Goal: Information Seeking & Learning: Understand process/instructions

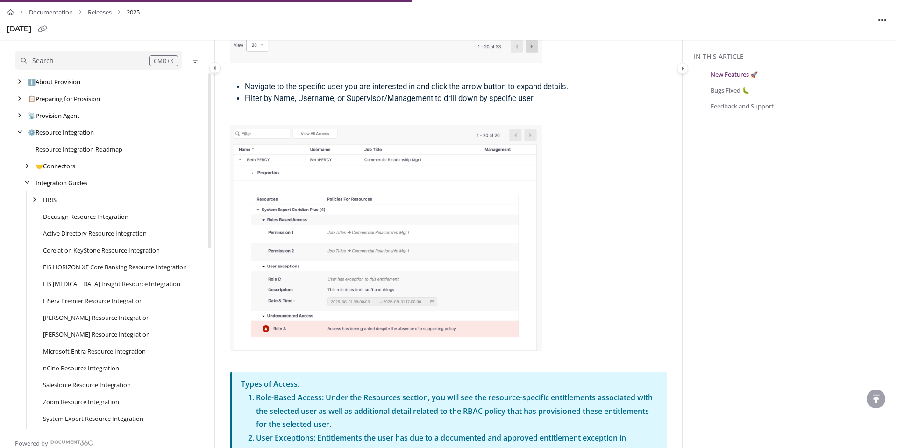
scroll to position [368, 0]
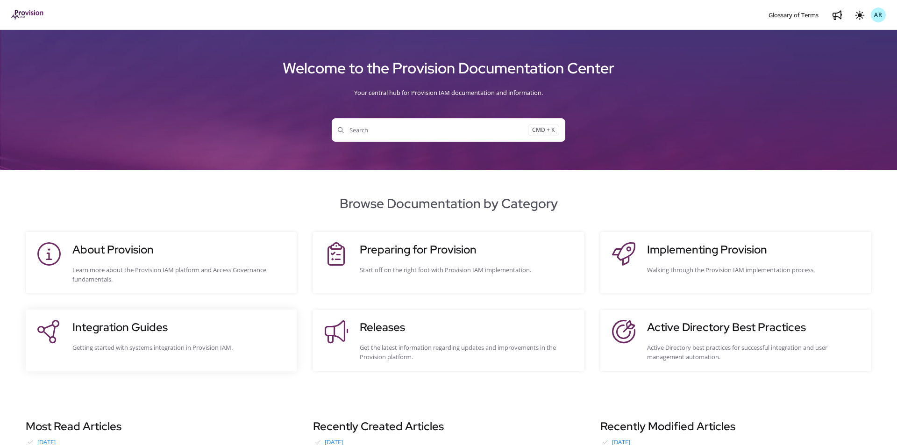
click at [145, 326] on h3 "Integration Guides" at bounding box center [179, 327] width 215 height 17
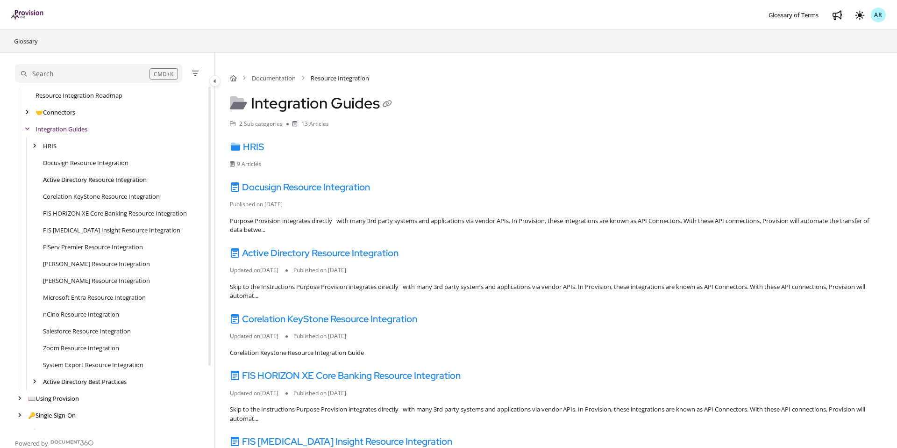
scroll to position [78, 0]
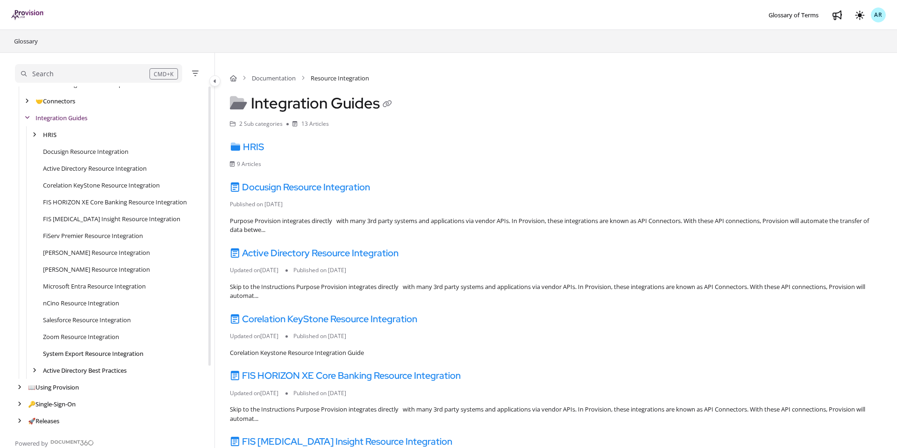
click at [81, 352] on link "System Export Resource Integration" at bounding box center [93, 353] width 100 height 9
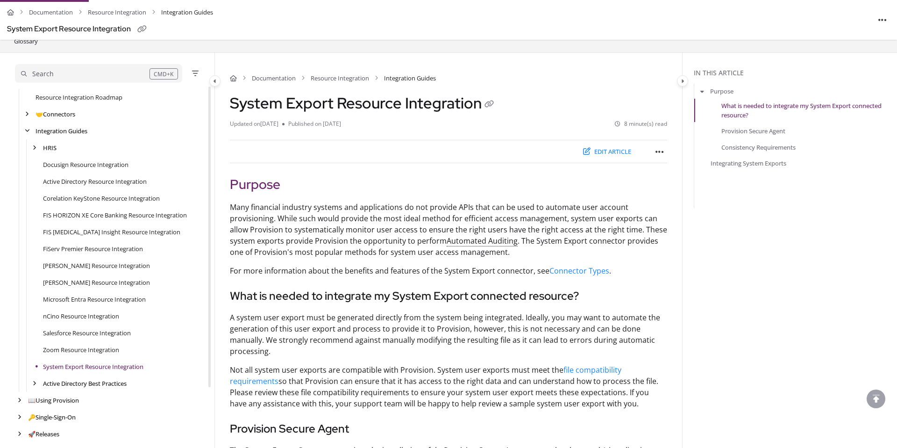
scroll to position [78, 0]
